Goal: Information Seeking & Learning: Learn about a topic

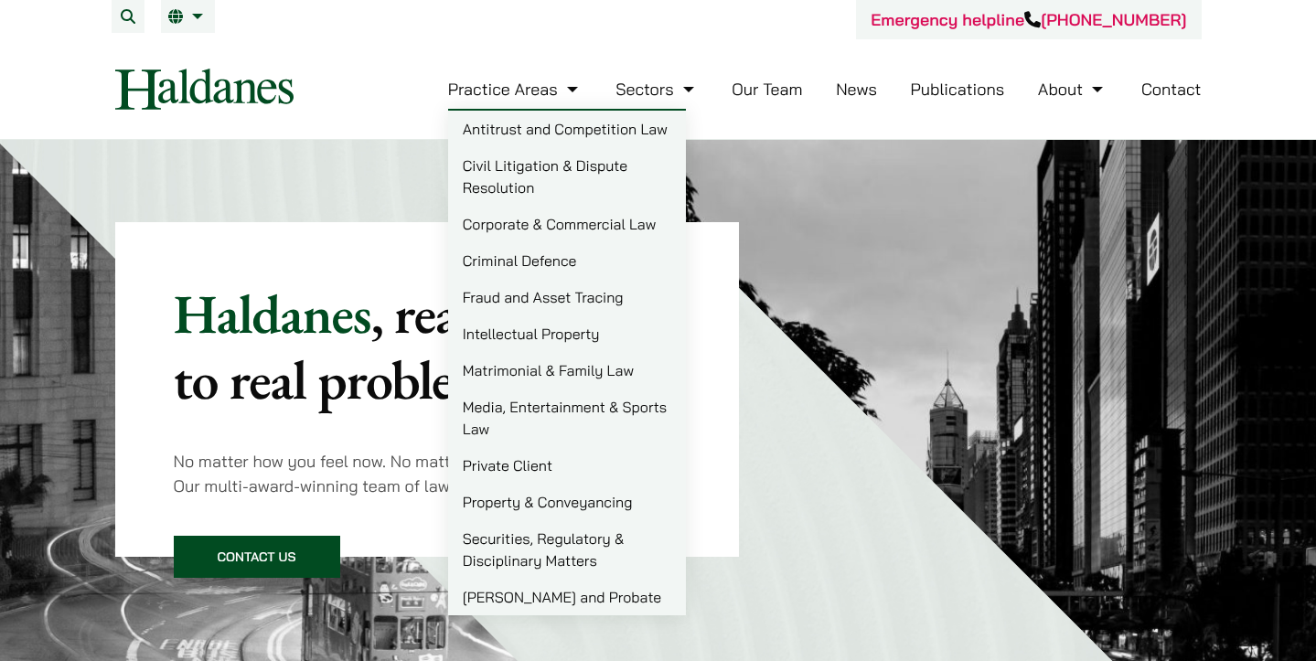
click at [539, 497] on link "Property & Conveyancing" at bounding box center [567, 502] width 238 height 37
click at [528, 592] on link "[PERSON_NAME] and Probate" at bounding box center [567, 597] width 238 height 37
click at [554, 296] on link "Fraud and Asset Tracing" at bounding box center [567, 297] width 238 height 37
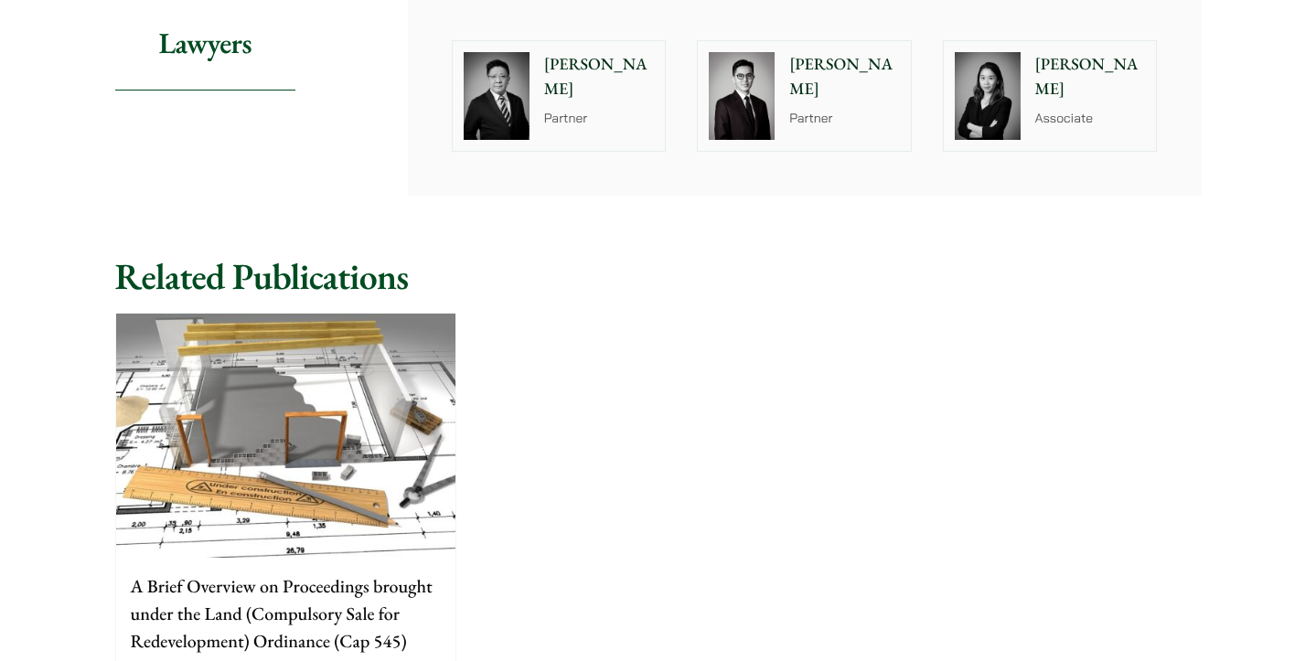
scroll to position [903, 0]
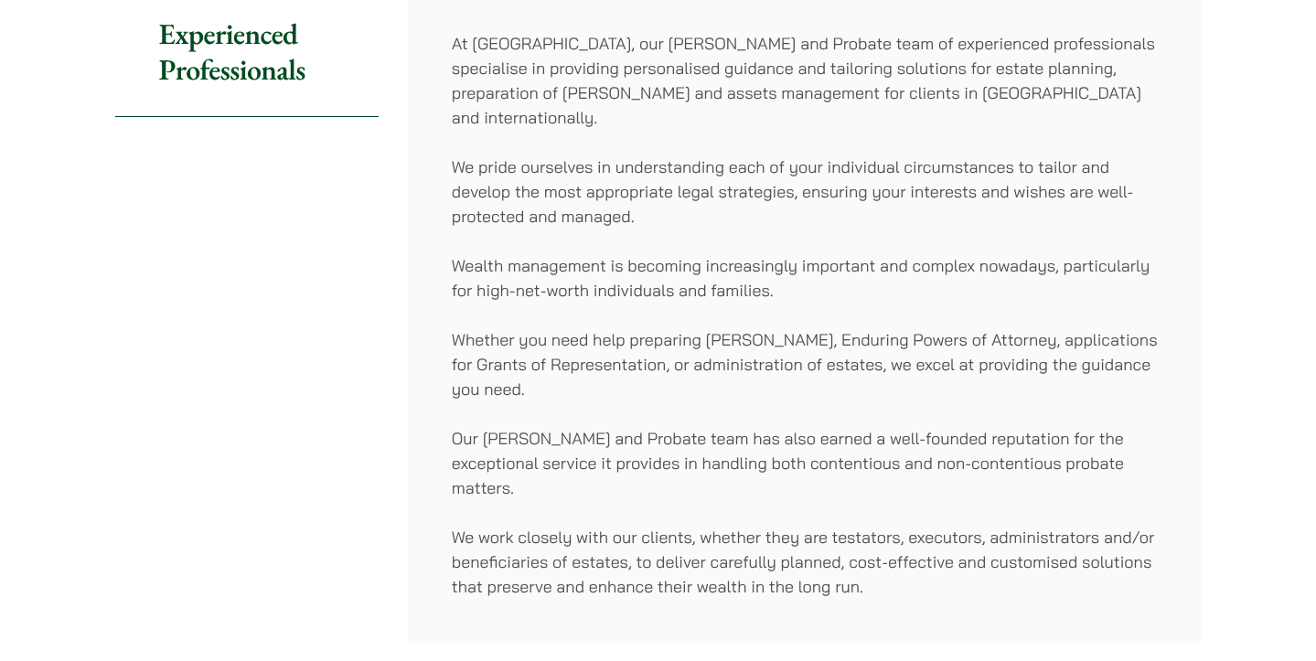
scroll to position [1224, 0]
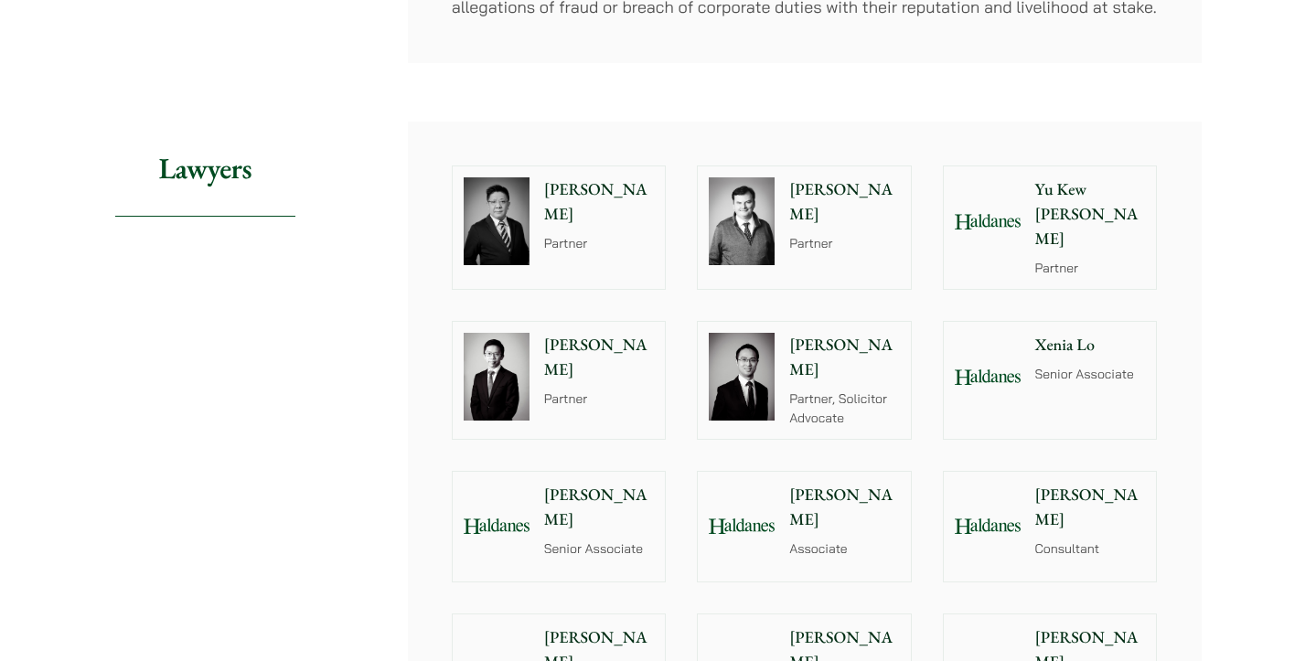
scroll to position [906, 0]
